Goal: Task Accomplishment & Management: Complete application form

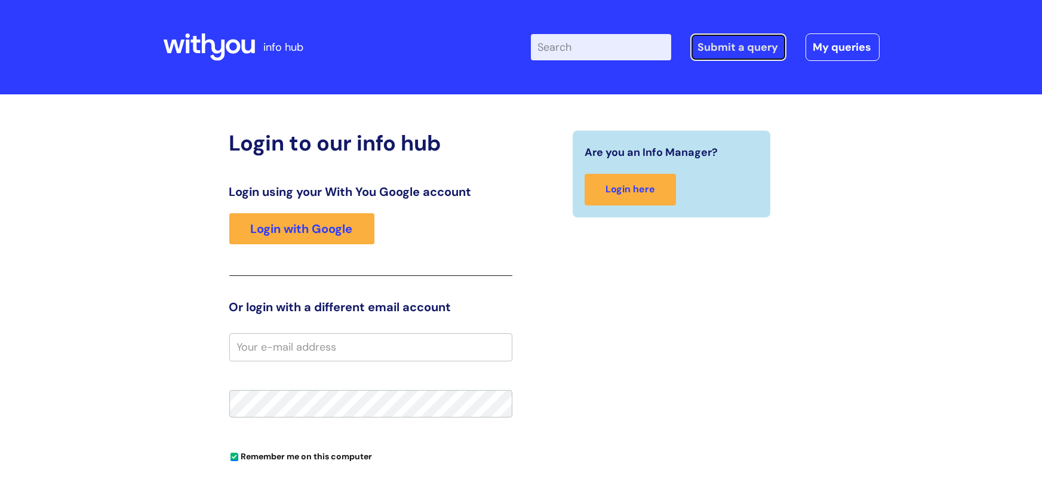
click at [755, 51] on link "Submit a query" at bounding box center [738, 46] width 96 height 27
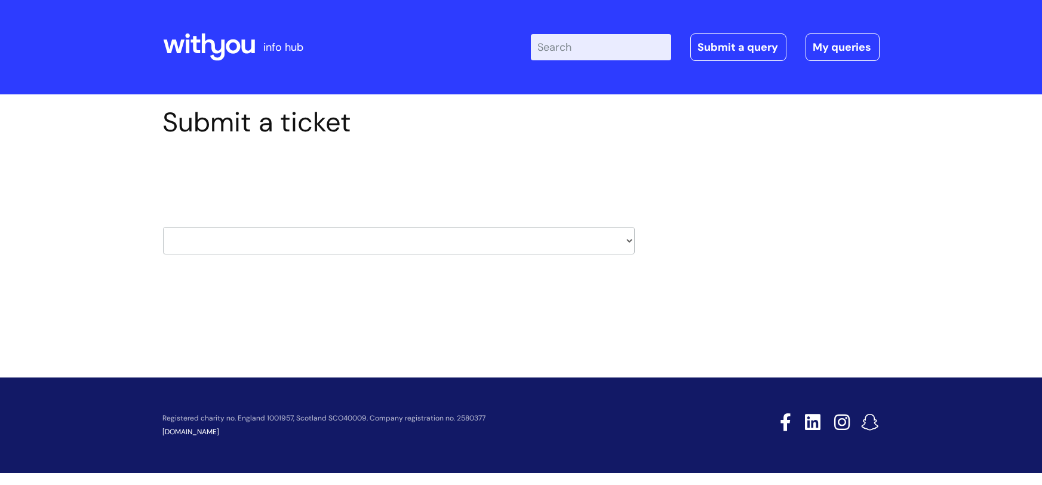
click at [628, 241] on select "HR / People IT and Support Clinical Drug Alerts Finance Accounts Data Support T…" at bounding box center [399, 240] width 472 height 27
select select "hr_/_people"
click at [163, 227] on select "HR / People IT and Support Clinical Drug Alerts Finance Accounts Data Support T…" at bounding box center [399, 240] width 472 height 27
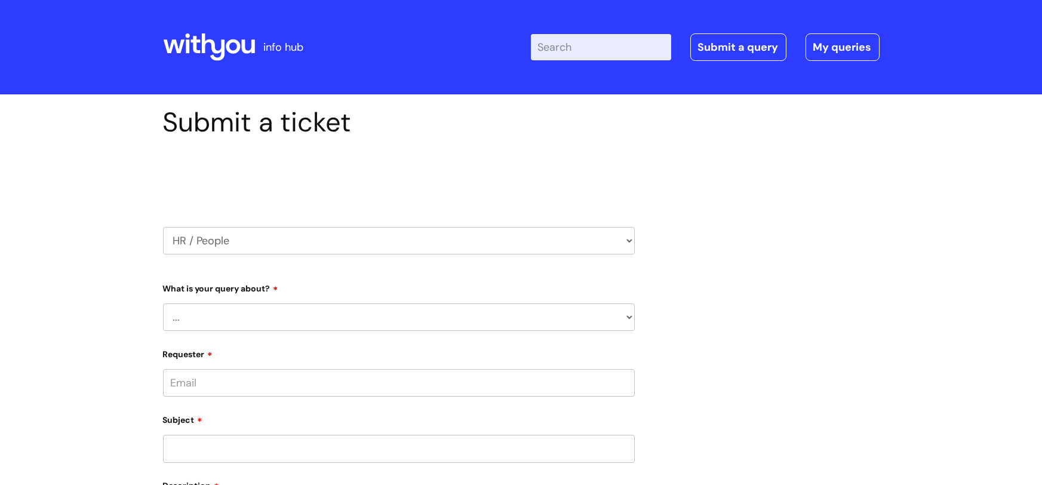
click at [191, 312] on select "... Absence Query Holiday Query Employee change request General HR Query iTrent…" at bounding box center [399, 316] width 472 height 27
select select "Holiday Query"
click at [163, 303] on select "... Absence Query Holiday Query Employee change request General HR Query iTrent…" at bounding box center [399, 316] width 472 height 27
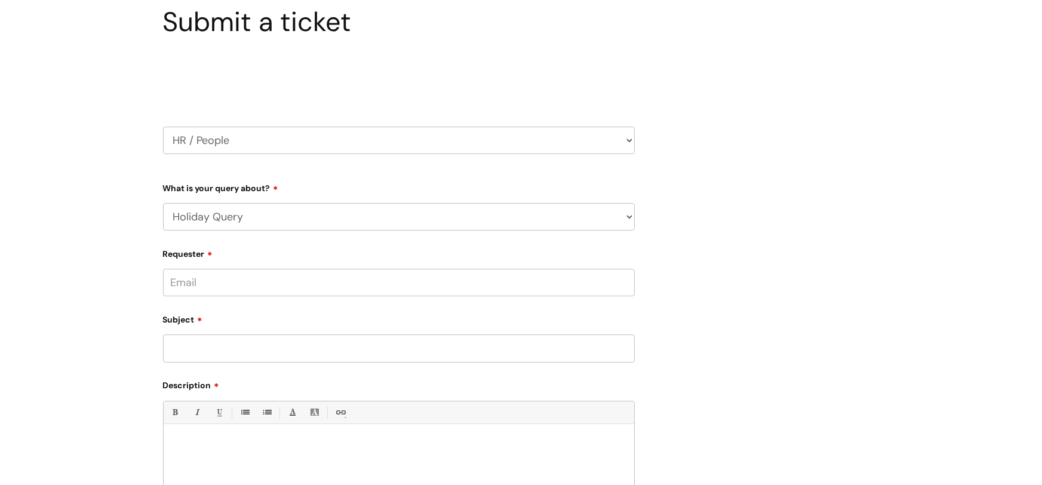
scroll to position [101, 0]
click at [191, 279] on input "Requester" at bounding box center [399, 280] width 472 height 27
type input "j"
type input "[PERSON_NAME][EMAIL_ADDRESS][PERSON_NAME][DOMAIN_NAME]"
click at [173, 347] on input "Subject" at bounding box center [399, 347] width 472 height 27
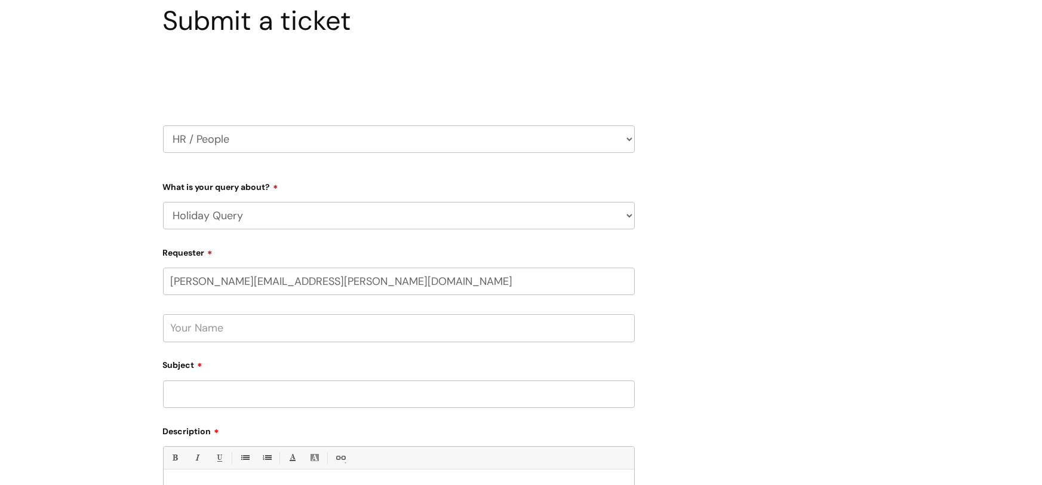
click at [168, 332] on input "text" at bounding box center [399, 327] width 472 height 27
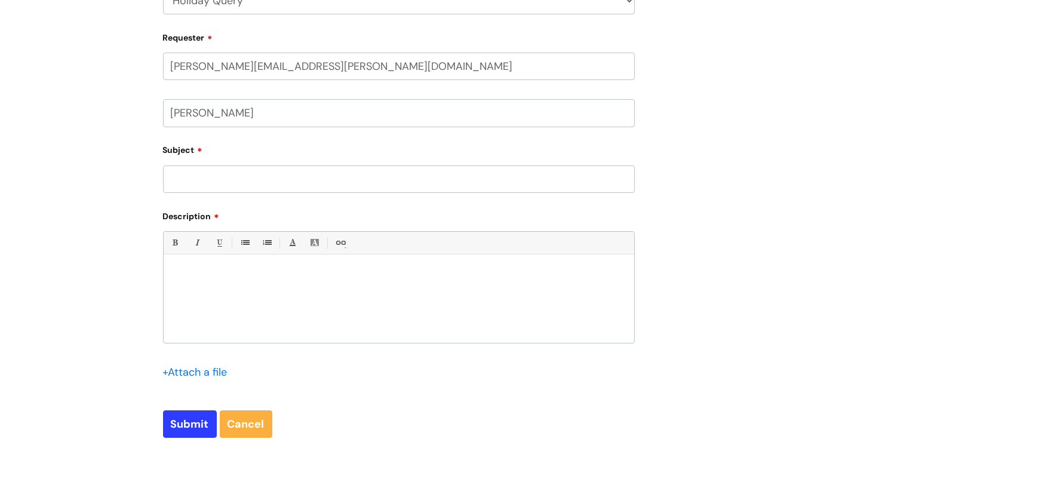
scroll to position [327, 0]
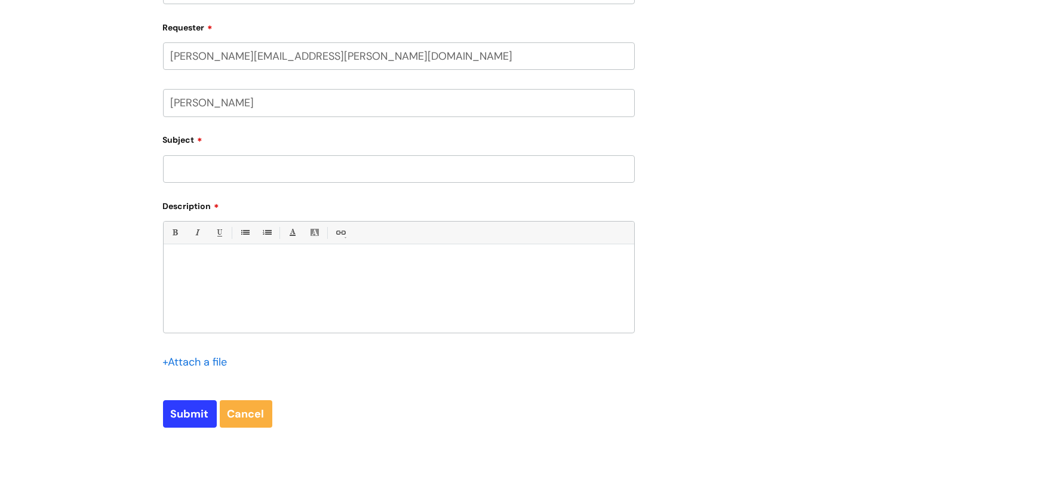
type input "[PERSON_NAME]"
drag, startPoint x: 171, startPoint y: 173, endPoint x: 161, endPoint y: 175, distance: 11.0
click at [163, 175] on input "Subject" at bounding box center [399, 168] width 472 height 27
type input "Holiday"
click at [178, 259] on p at bounding box center [399, 264] width 452 height 11
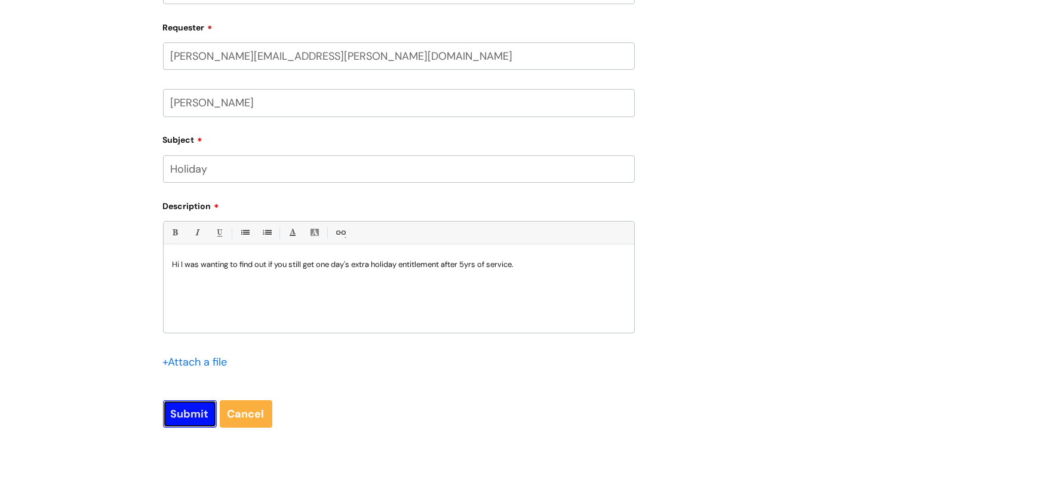
click at [188, 408] on input "Submit" at bounding box center [190, 413] width 54 height 27
type input "Please Wait..."
